Goal: Task Accomplishment & Management: Manage account settings

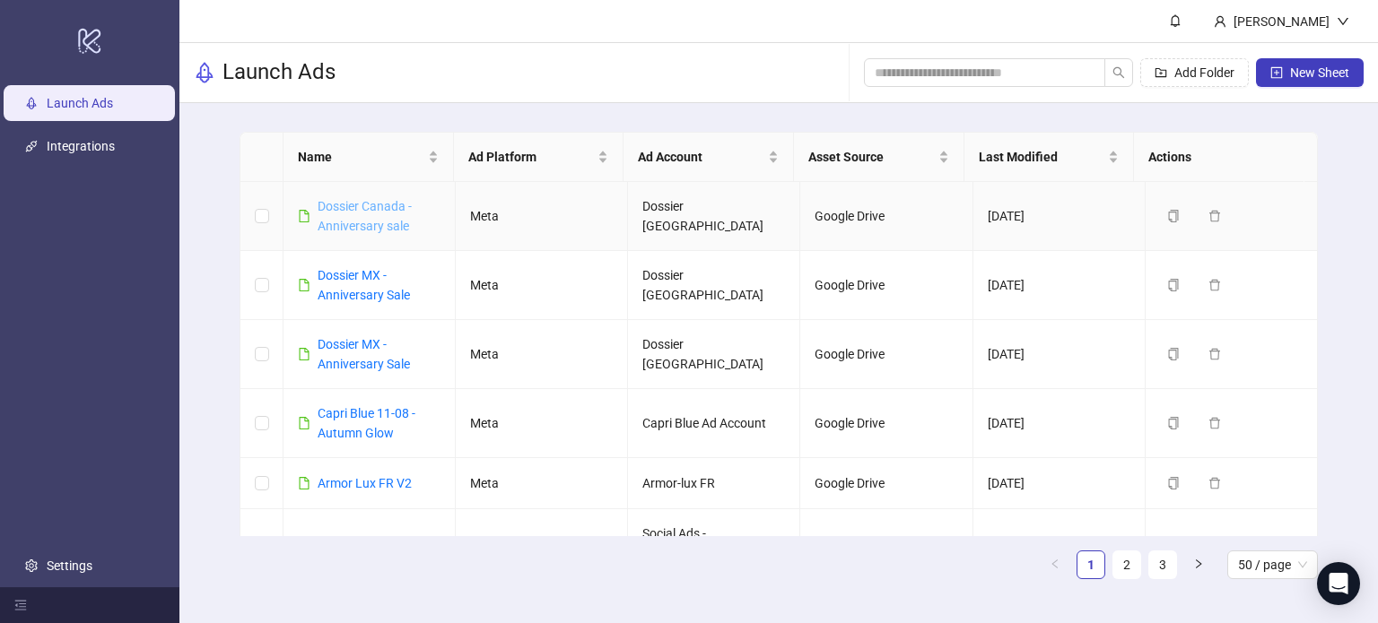
click at [381, 221] on link "Dossier Canada - Anniversary sale" at bounding box center [365, 216] width 94 height 34
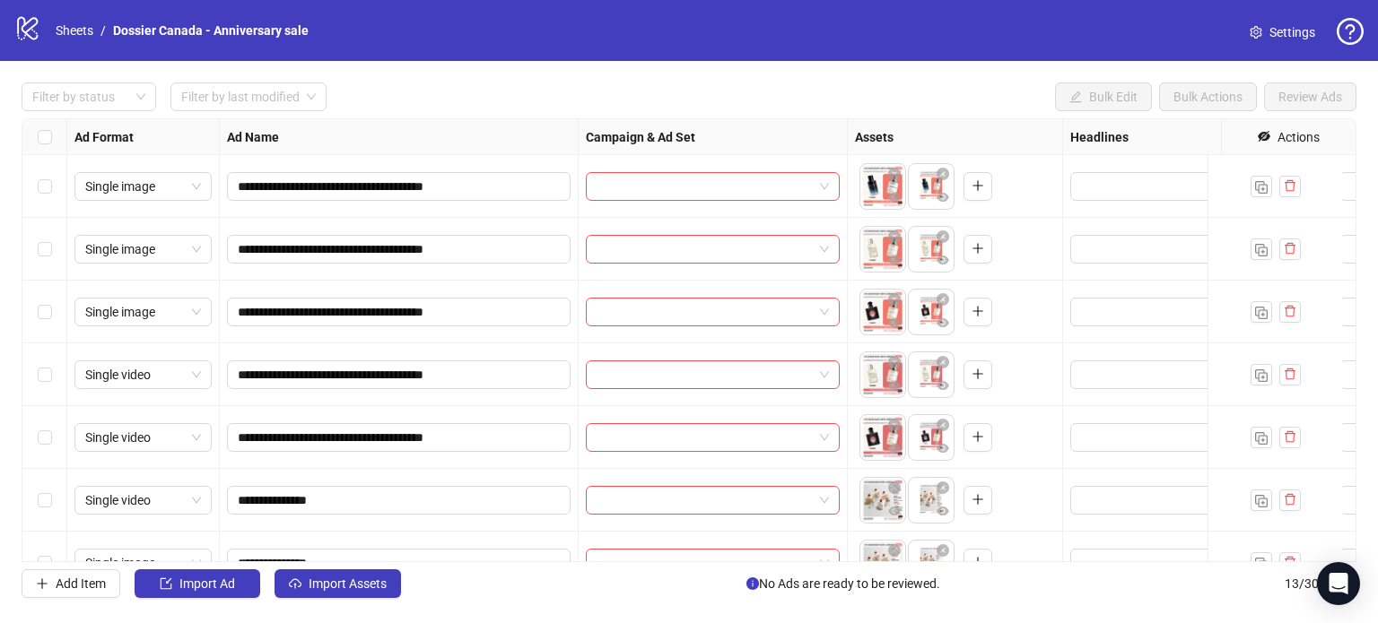
click at [1277, 43] on link "Settings" at bounding box center [1282, 32] width 94 height 29
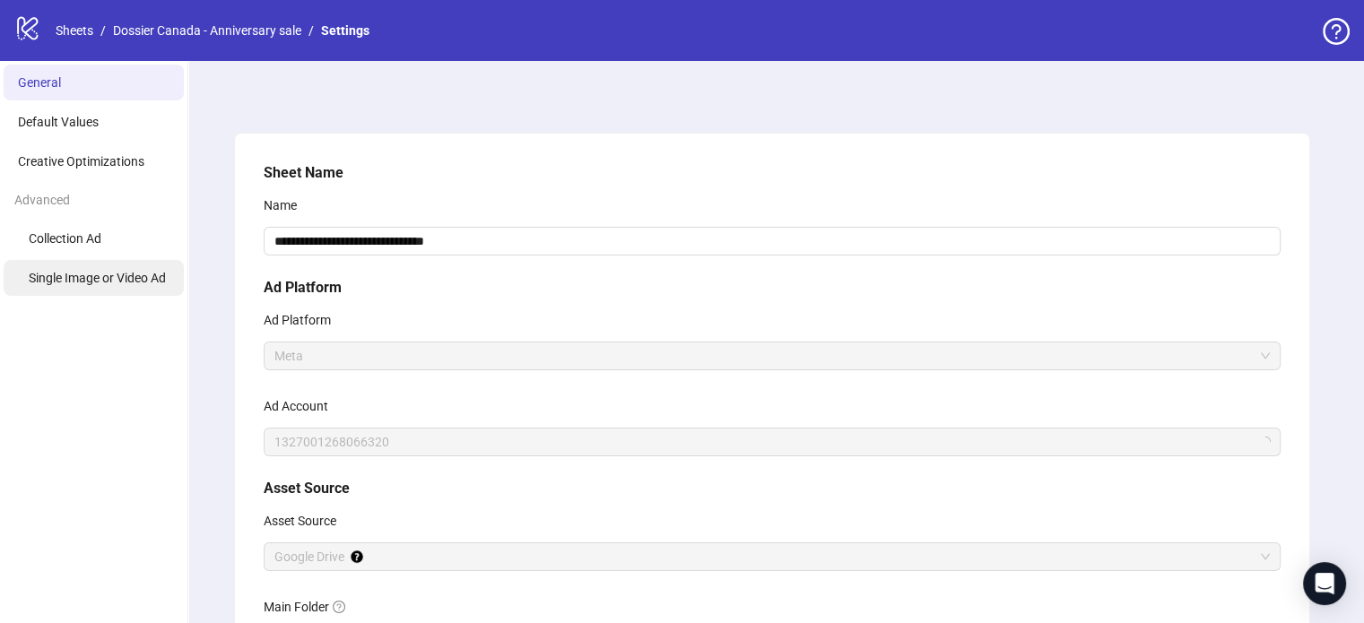
click at [127, 287] on li "Single Image or Video Ad" at bounding box center [94, 278] width 180 height 36
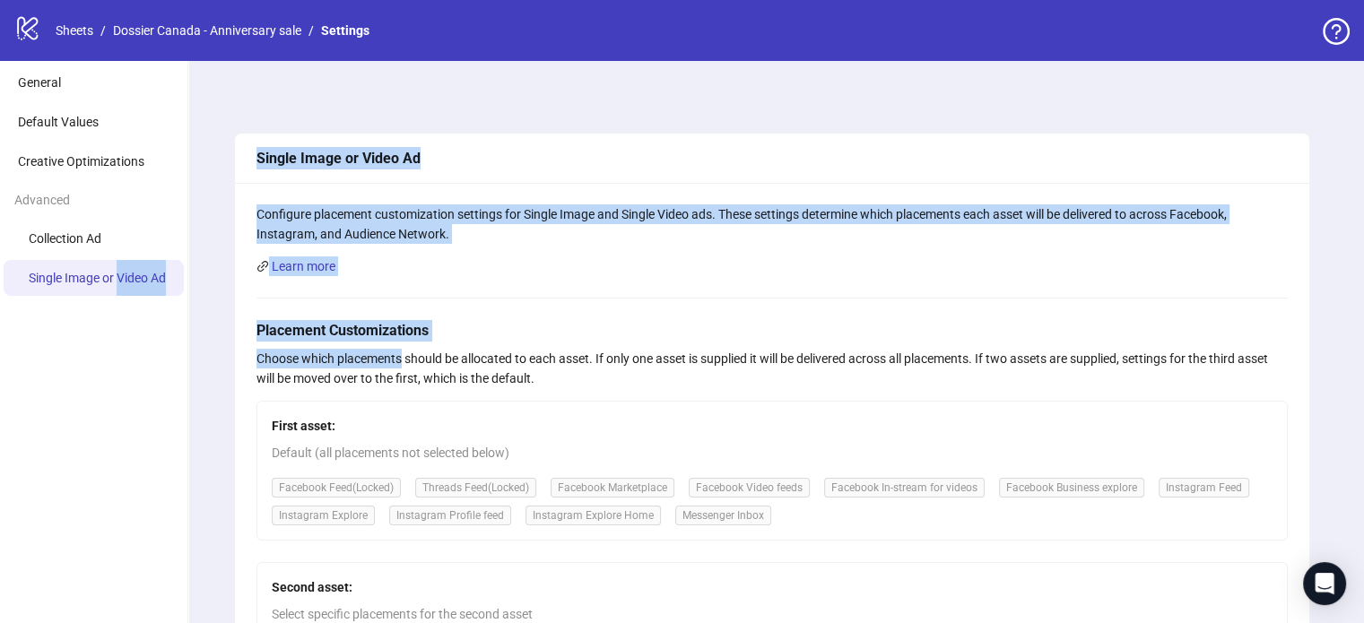
drag, startPoint x: 127, startPoint y: 287, endPoint x: 398, endPoint y: 359, distance: 280.3
click at [398, 359] on div "General Default Values Creative Optimizations Advanced Collection Ad Single Ima…" at bounding box center [682, 574] width 1364 height 1026
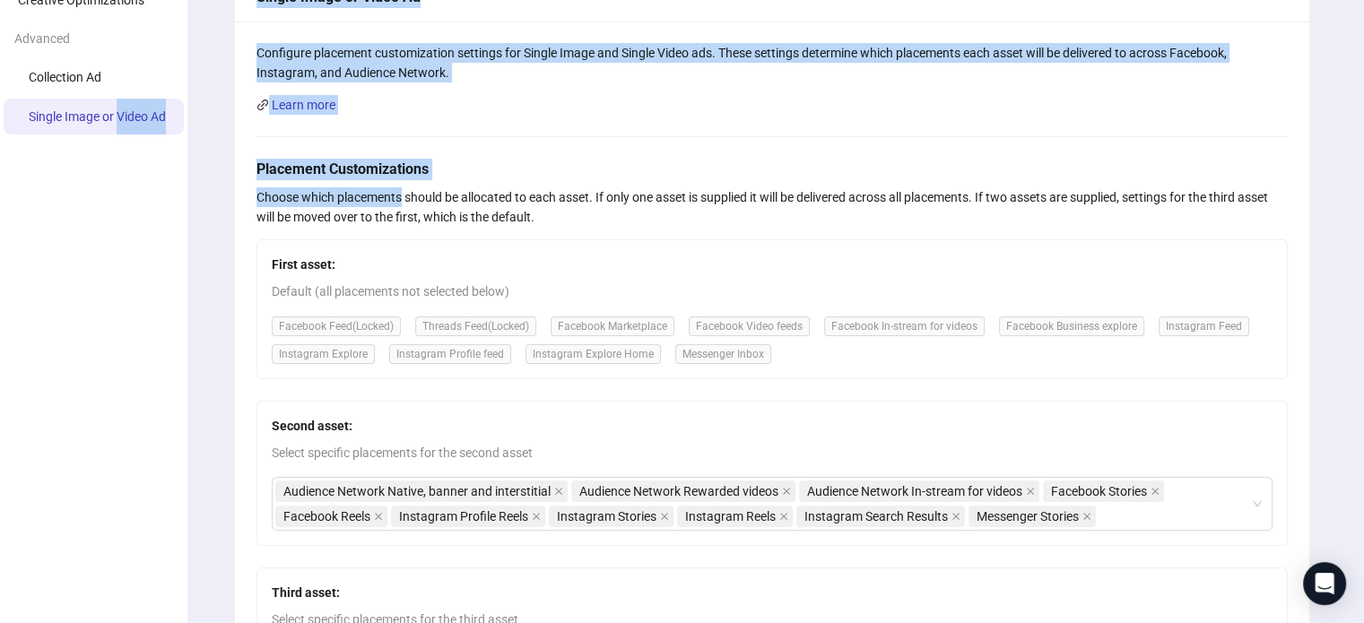
click at [135, 212] on ul "General Default Values Creative Optimizations Advanced Collection Ad Single Ima…" at bounding box center [94, 413] width 188 height 1026
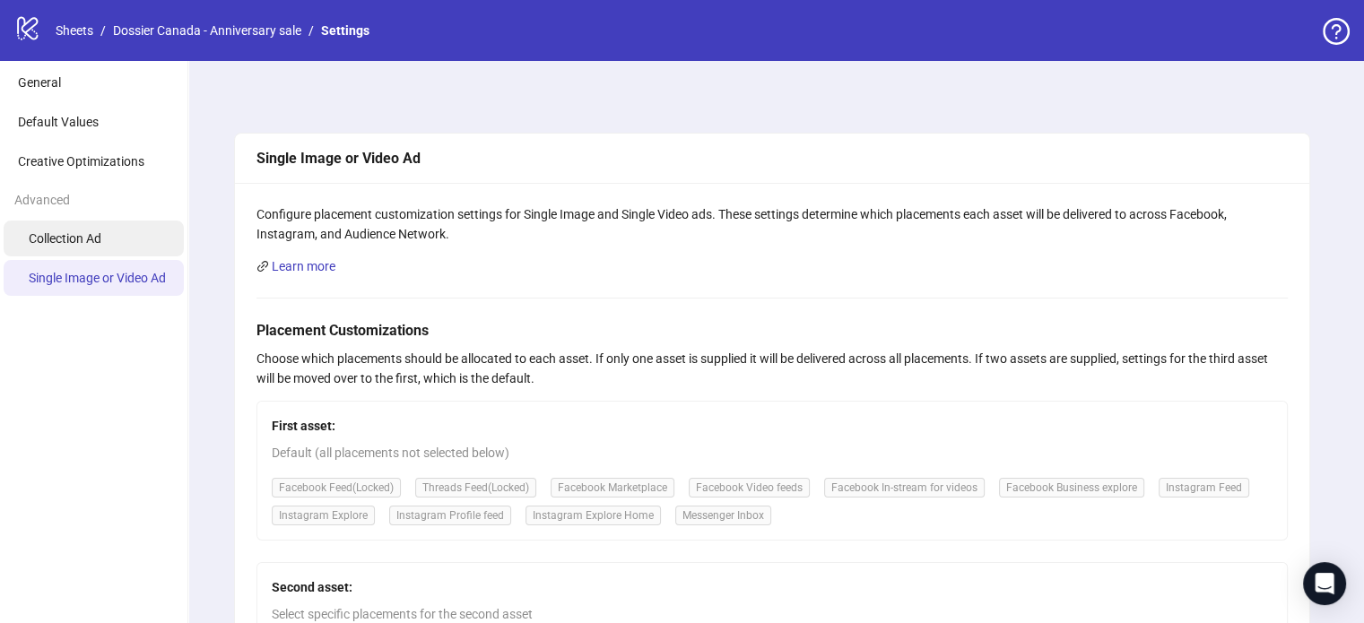
click at [150, 232] on li "Collection Ad" at bounding box center [94, 239] width 180 height 36
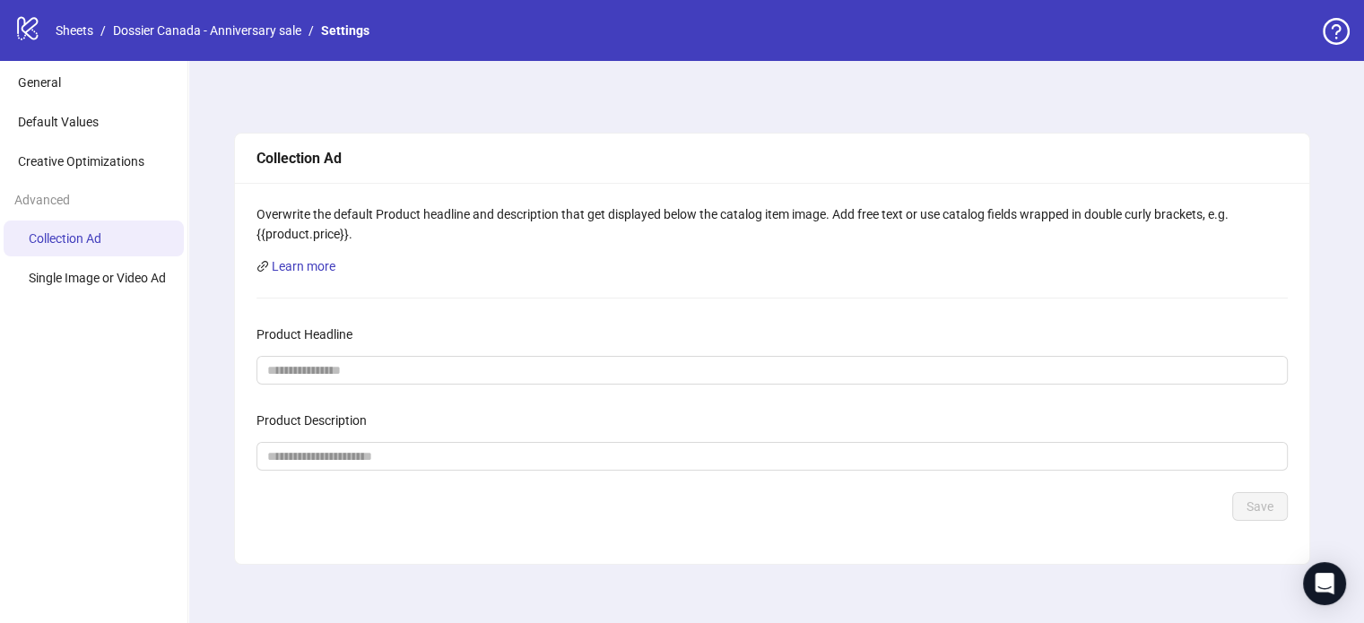
scroll to position [13, 0]
